Goal: Task Accomplishment & Management: Manage account settings

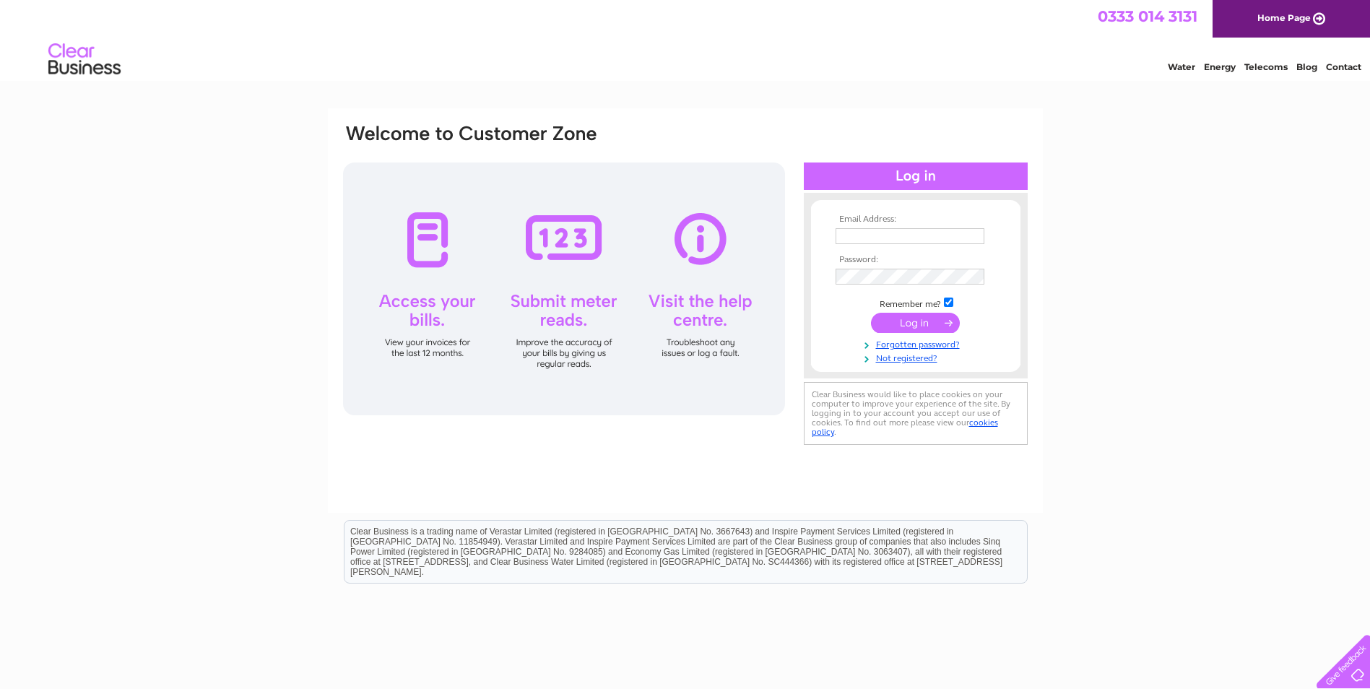
click at [901, 238] on input "text" at bounding box center [909, 236] width 149 height 16
type input "alex@stedek.co.uk"
click at [912, 320] on input "submit" at bounding box center [915, 324] width 89 height 20
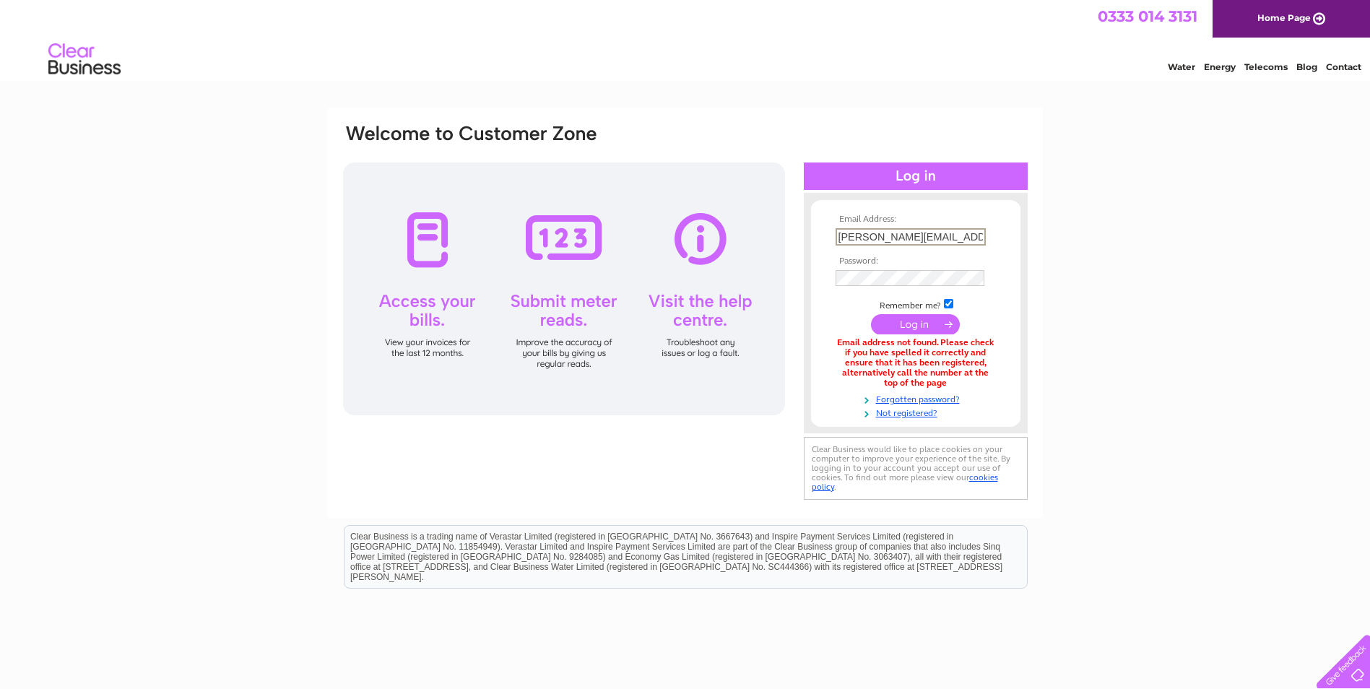
drag, startPoint x: 855, startPoint y: 236, endPoint x: 821, endPoint y: 236, distance: 33.9
click at [845, 236] on input "alex@stedek.co.uk" at bounding box center [910, 236] width 150 height 17
click at [819, 236] on form "Email Address: alex@stedek.co.uk Password:" at bounding box center [915, 316] width 209 height 204
drag, startPoint x: 857, startPoint y: 236, endPoint x: 813, endPoint y: 235, distance: 44.1
click at [813, 235] on form "Email Address: alex@stedek.co.uk Password:" at bounding box center [915, 316] width 209 height 204
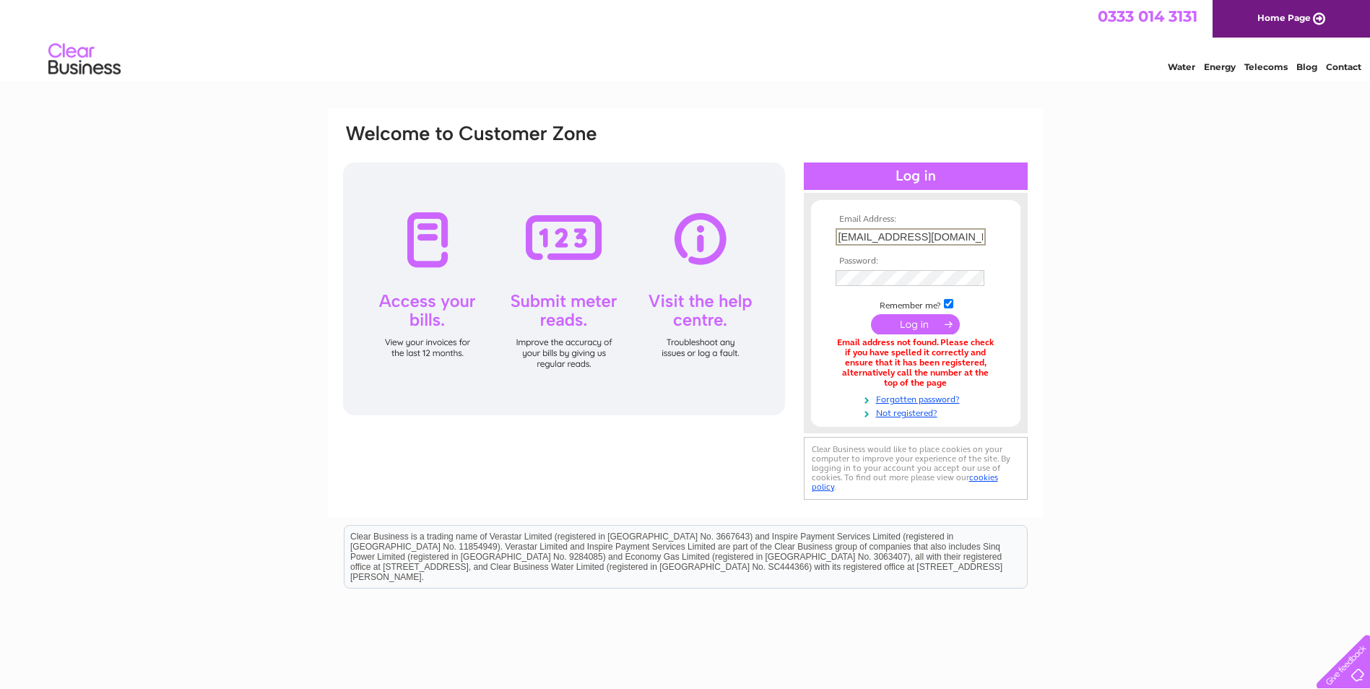
type input "[EMAIL_ADDRESS][DOMAIN_NAME]"
click at [911, 323] on input "submit" at bounding box center [915, 324] width 89 height 20
